Goal: Find specific page/section: Find specific page/section

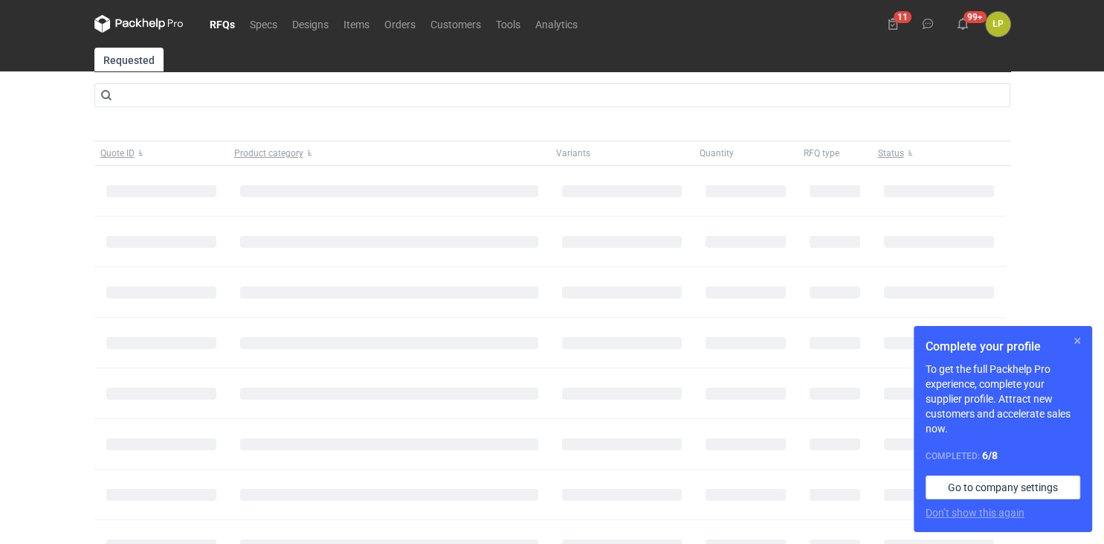
click at [1071, 336] on button "button" at bounding box center [1078, 341] width 18 height 18
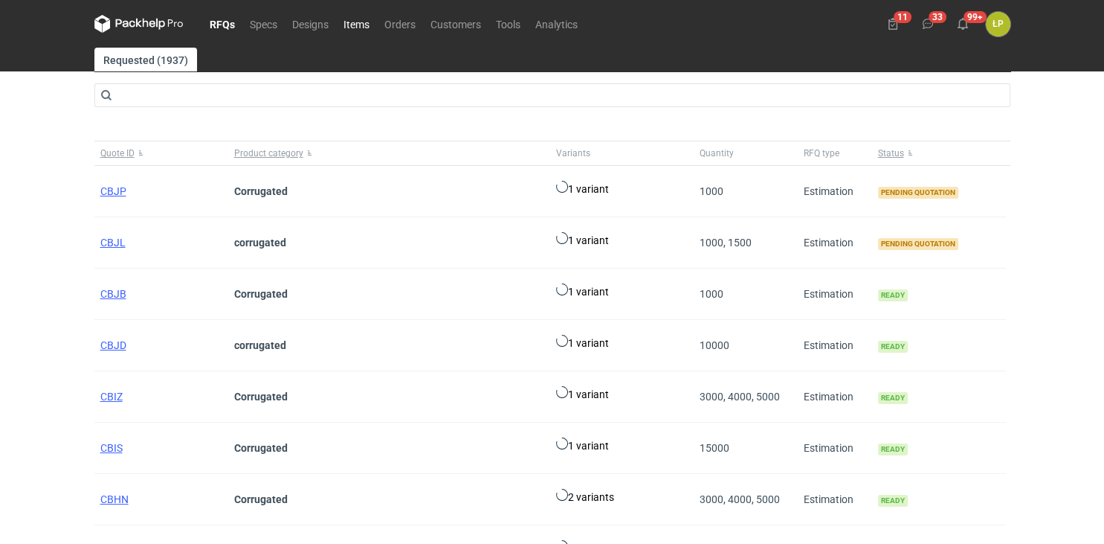
click at [362, 29] on link "Items" at bounding box center [356, 24] width 41 height 18
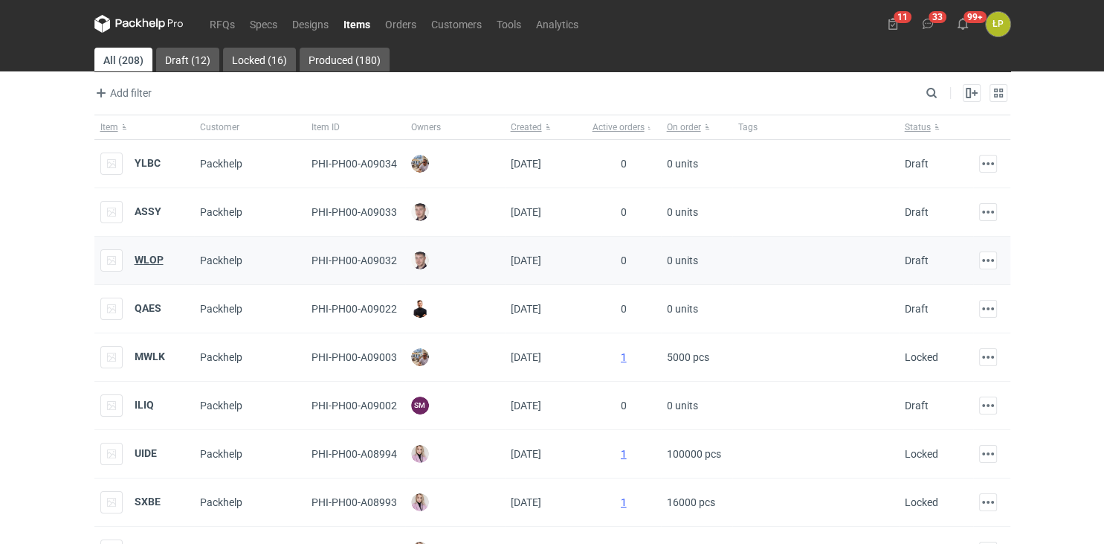
click at [154, 256] on strong "WLOP" at bounding box center [149, 260] width 29 height 12
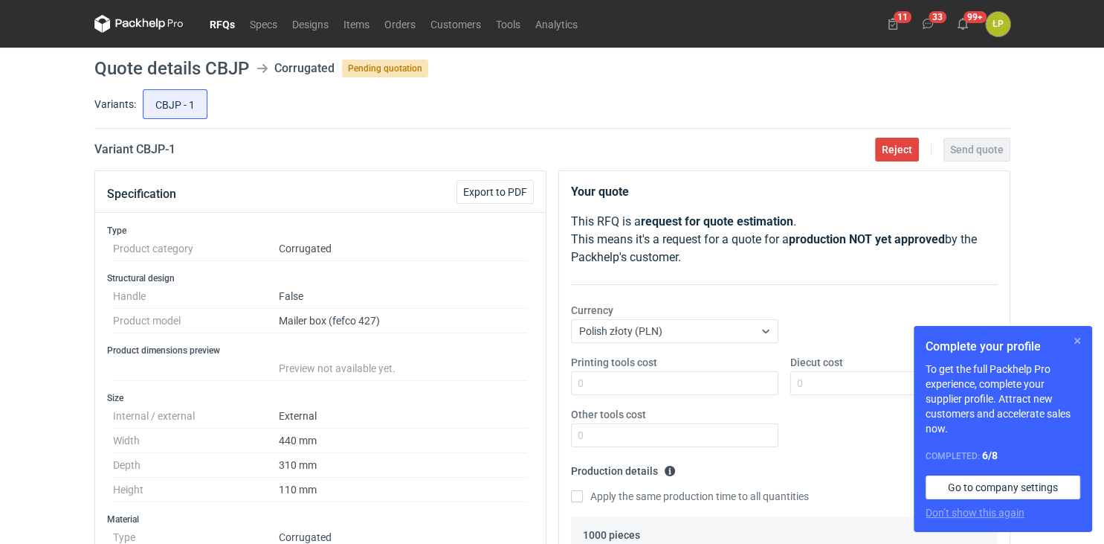
click at [1072, 341] on button "button" at bounding box center [1078, 341] width 18 height 18
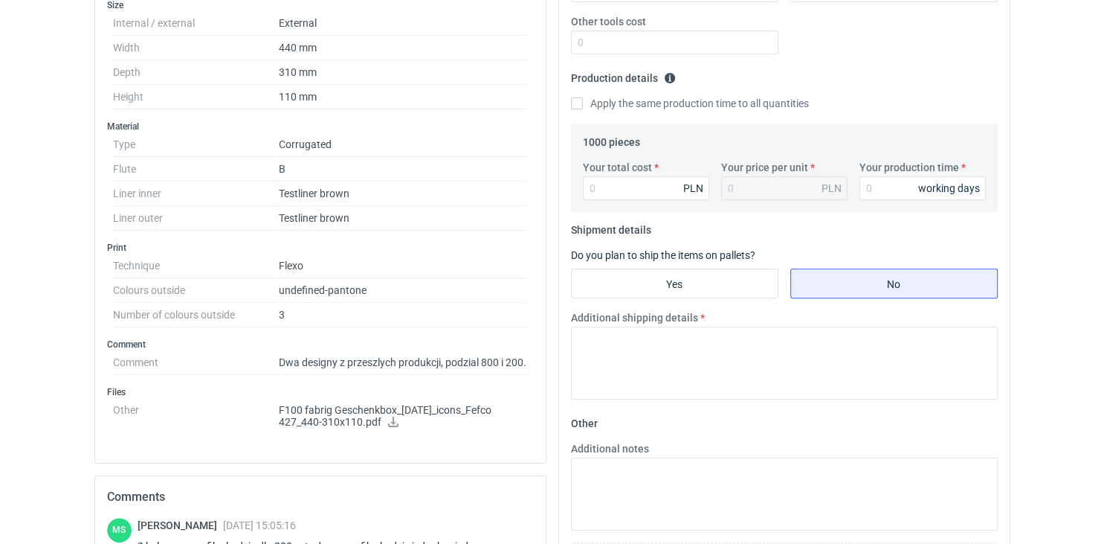
scroll to position [524, 0]
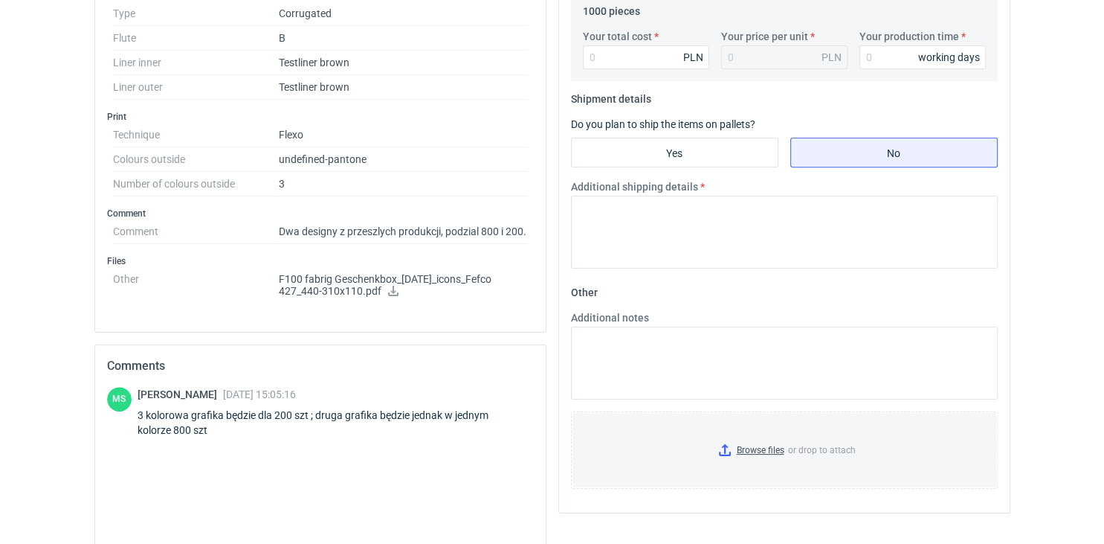
click at [390, 296] on icon at bounding box center [393, 291] width 12 height 10
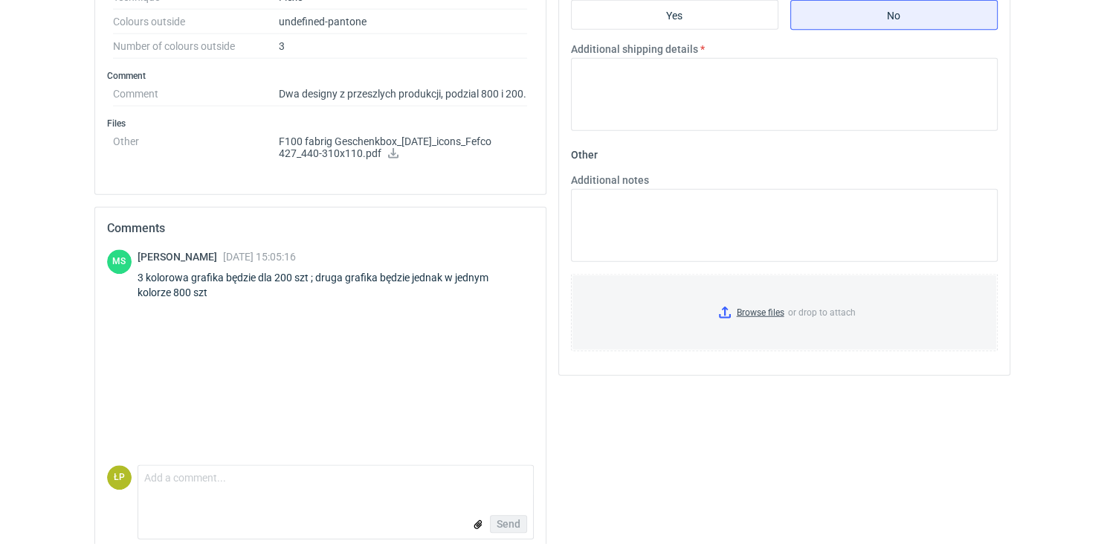
scroll to position [689, 0]
